Goal: Task Accomplishment & Management: Manage account settings

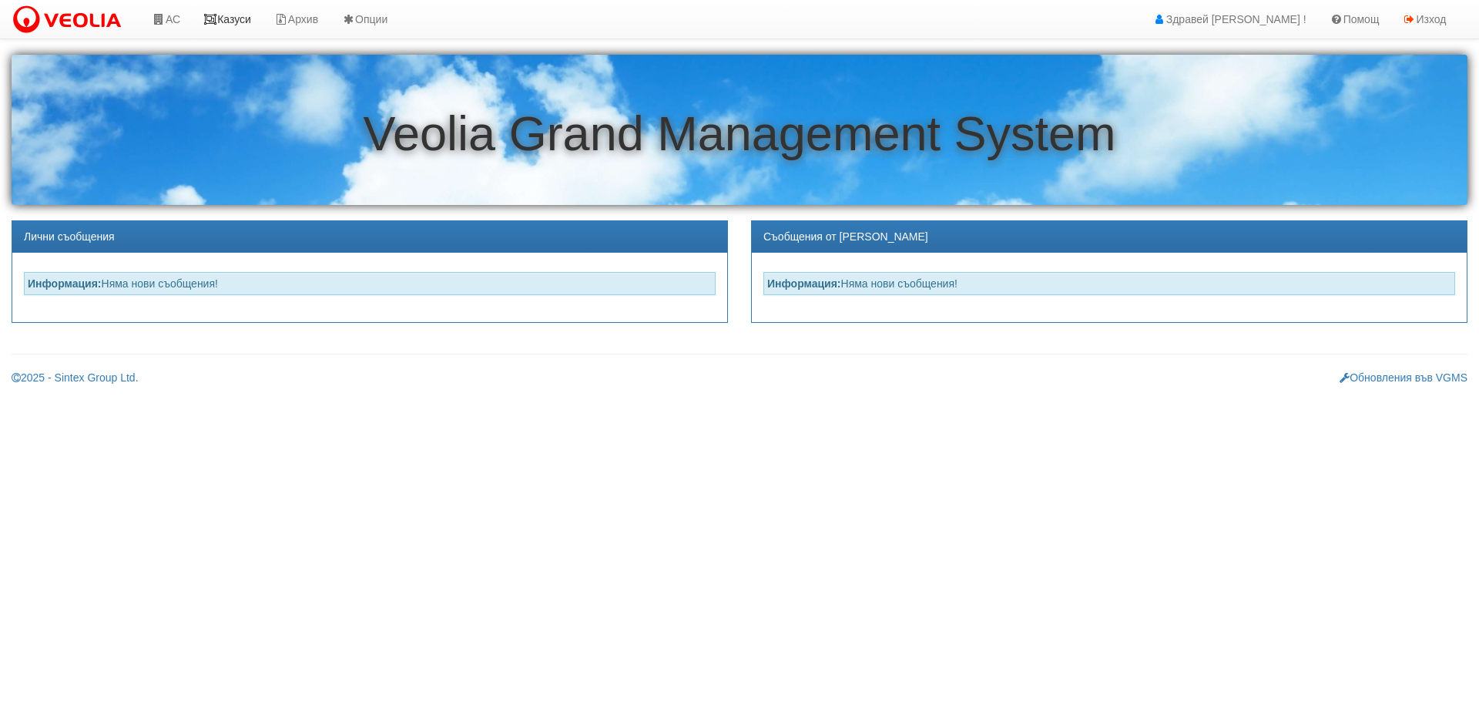
click at [233, 19] on link "Казуси" at bounding box center [227, 19] width 71 height 39
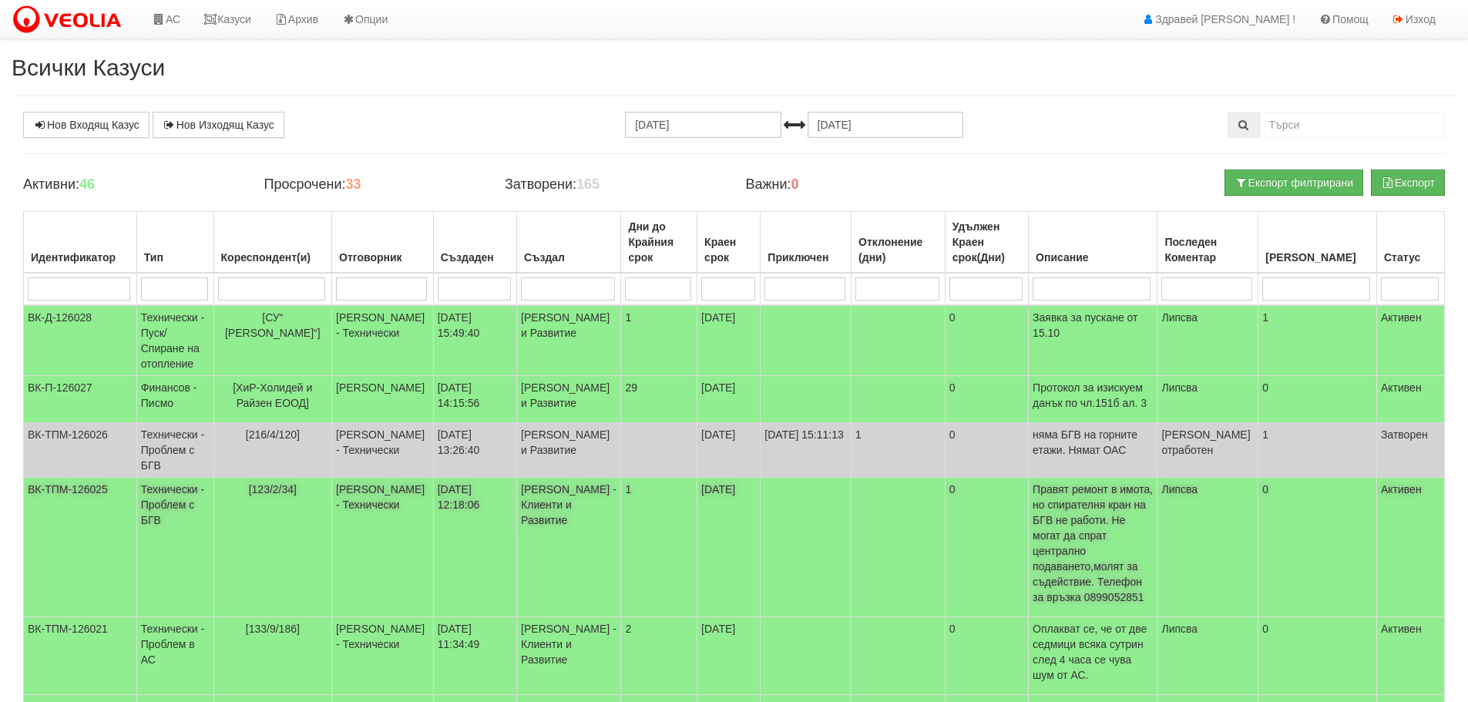
click at [779, 532] on td at bounding box center [805, 547] width 91 height 139
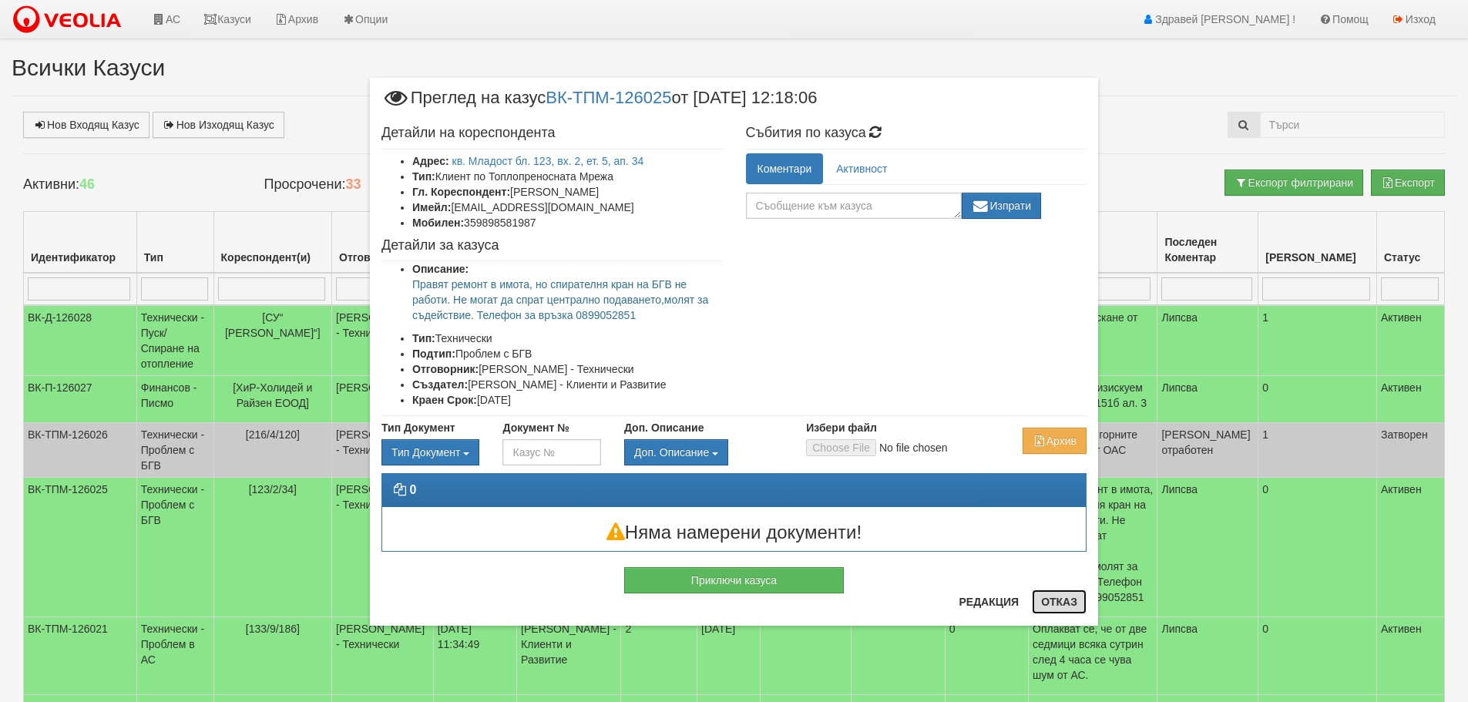
click at [1068, 599] on button "Отказ" at bounding box center [1058, 601] width 55 height 25
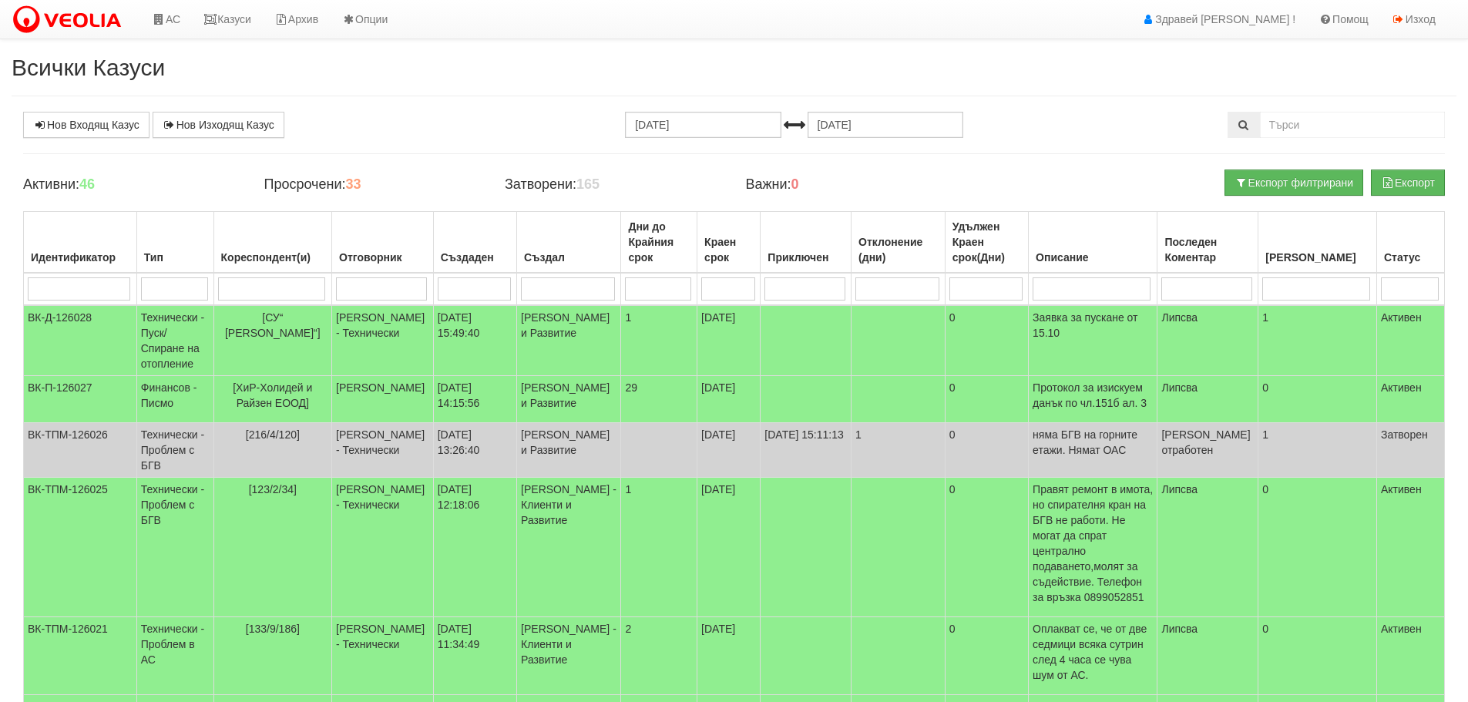
click at [260, 291] on input "search" at bounding box center [272, 288] width 108 height 23
type input "12"
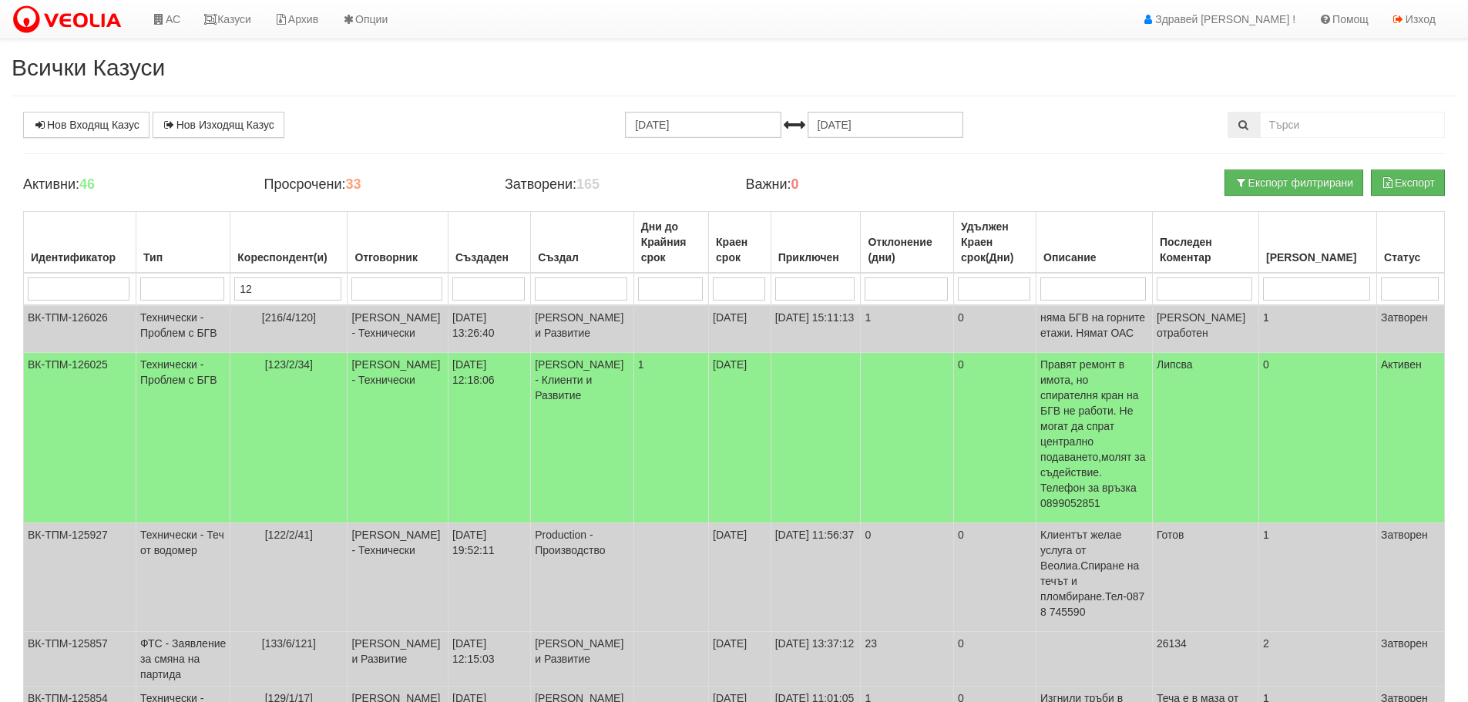
type input "123"
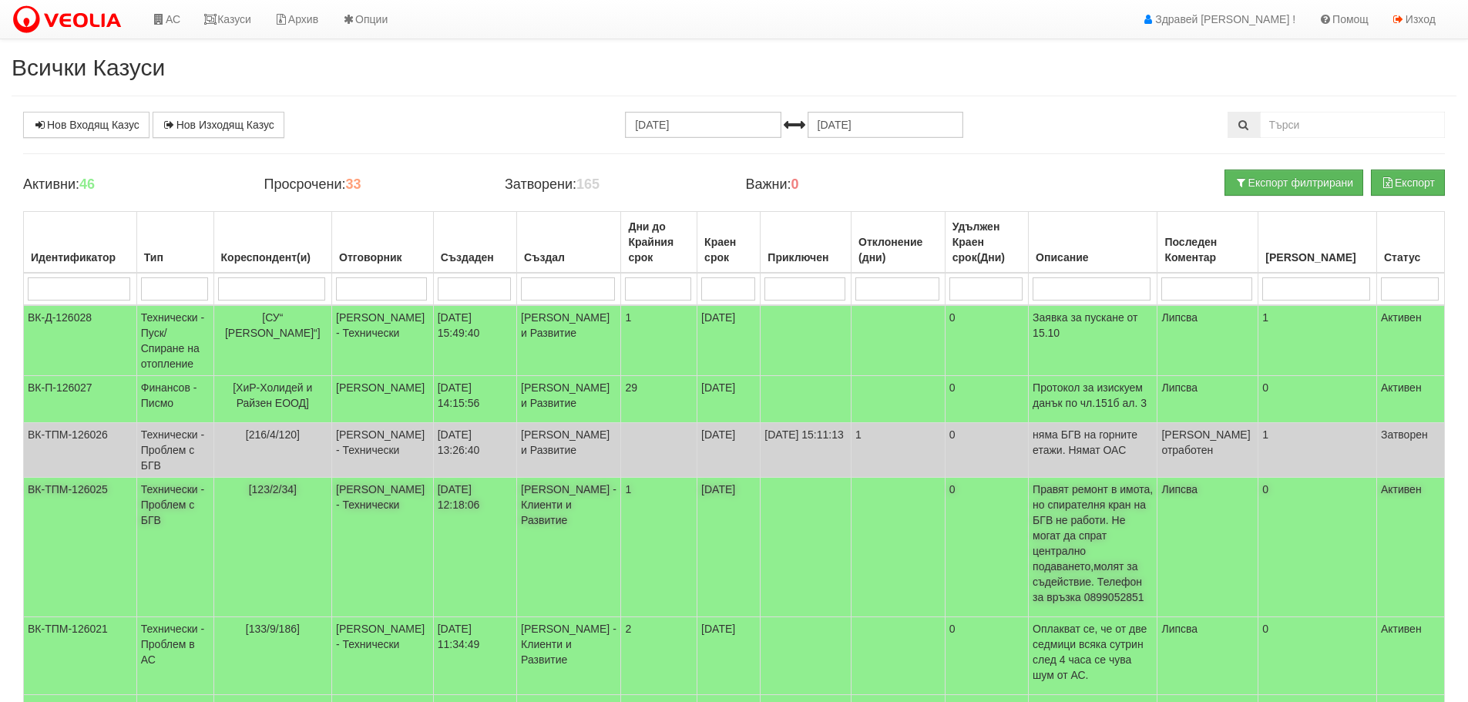
click at [462, 526] on td "[DATE] 12:18:06" at bounding box center [474, 547] width 83 height 139
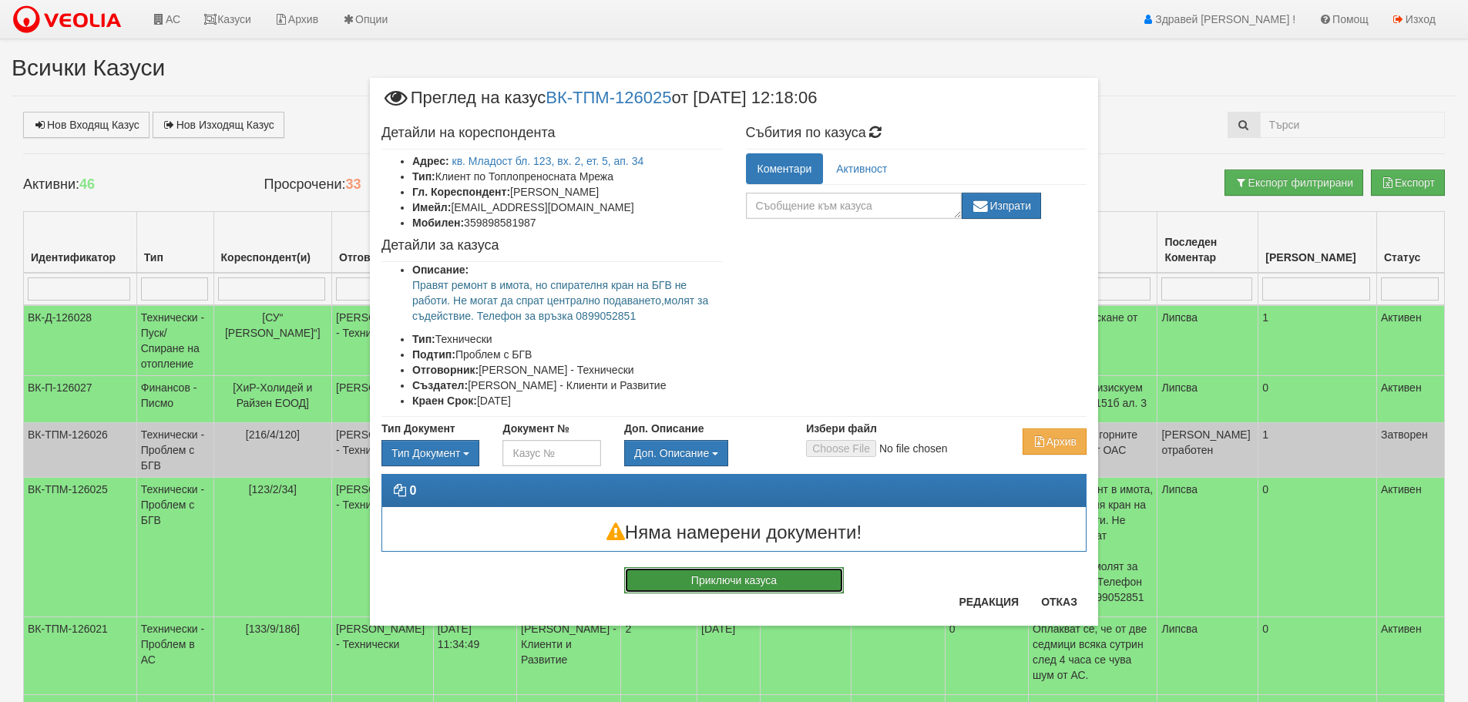
click at [771, 575] on button "Приключи казуса" at bounding box center [734, 580] width 220 height 26
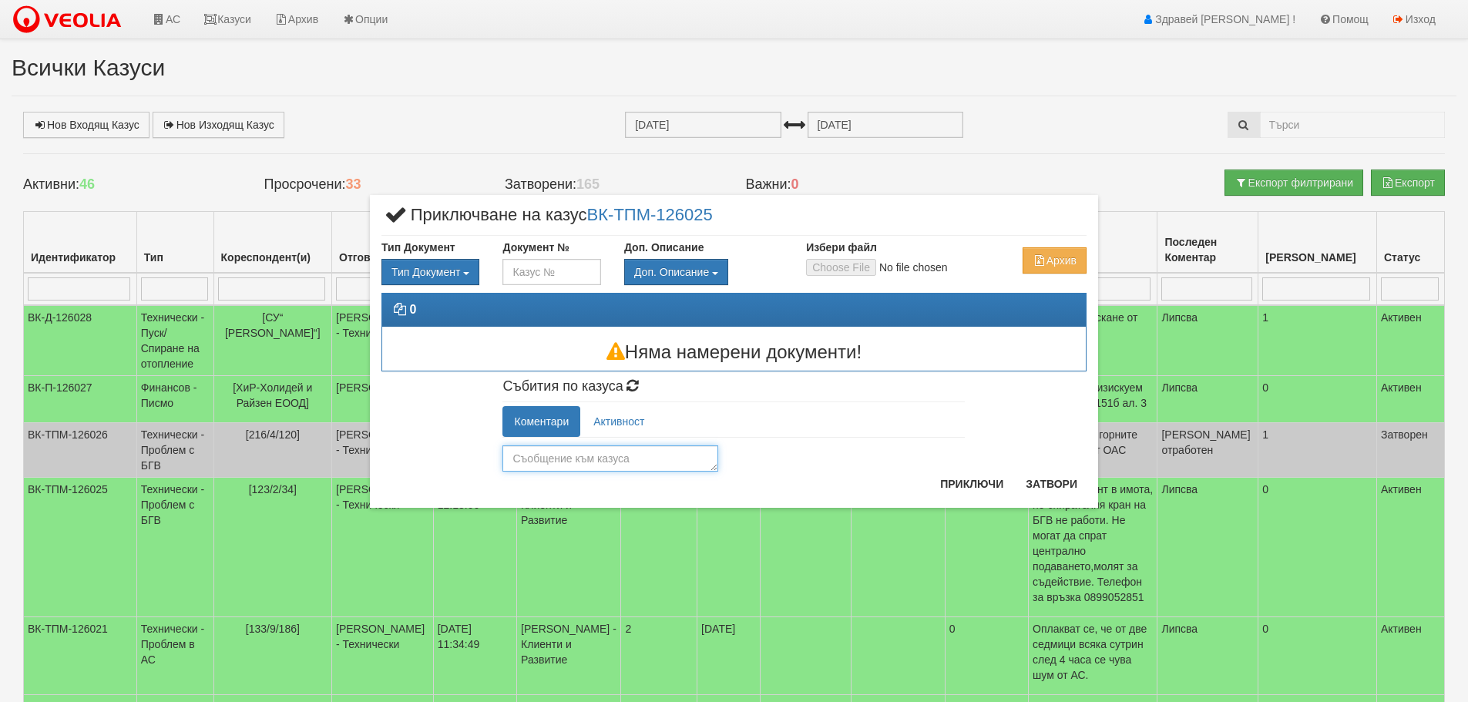
click at [591, 456] on textarea at bounding box center [610, 458] width 216 height 26
click at [579, 455] on textarea at bounding box center [610, 458] width 216 height 26
type textarea "Готов"
click at [995, 478] on button "Приключи" at bounding box center [972, 483] width 82 height 25
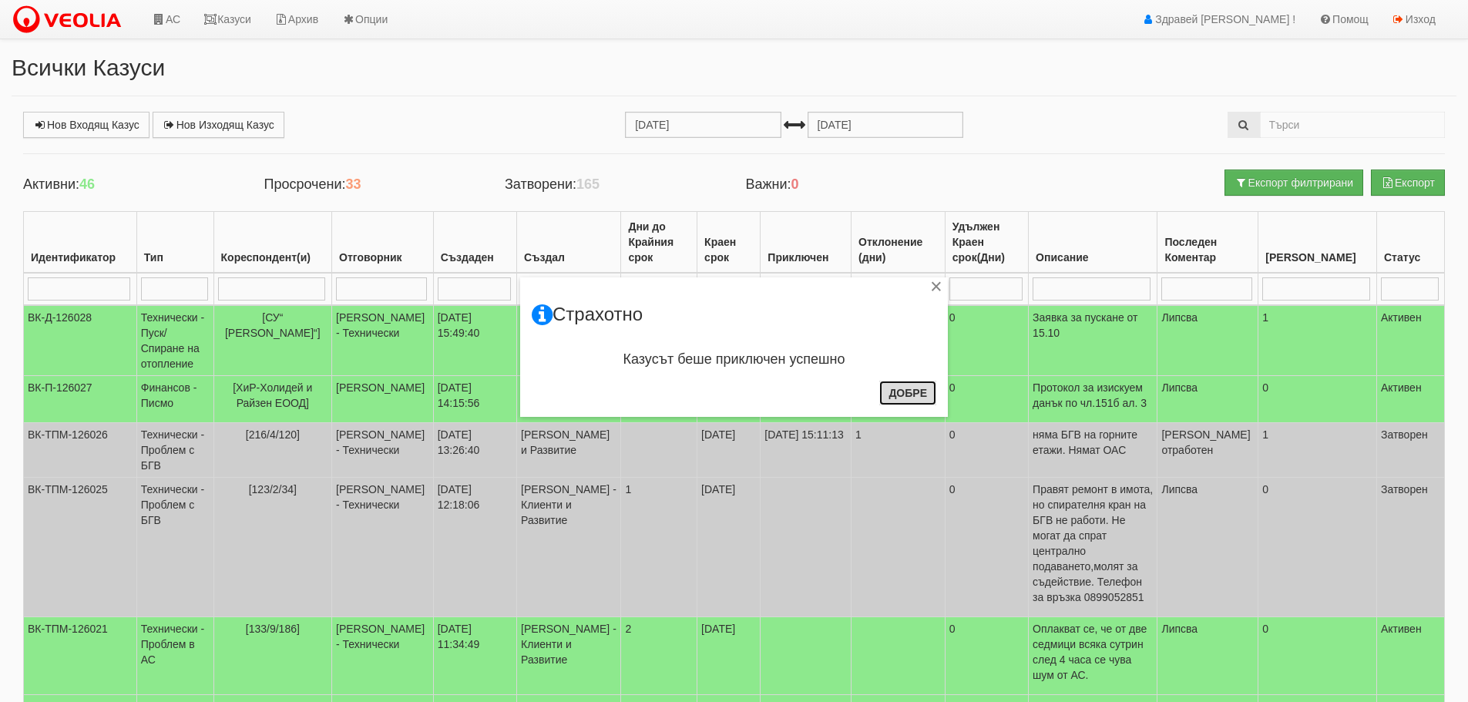
click at [905, 394] on button "Добре" at bounding box center [907, 393] width 57 height 25
